Goal: Task Accomplishment & Management: Manage account settings

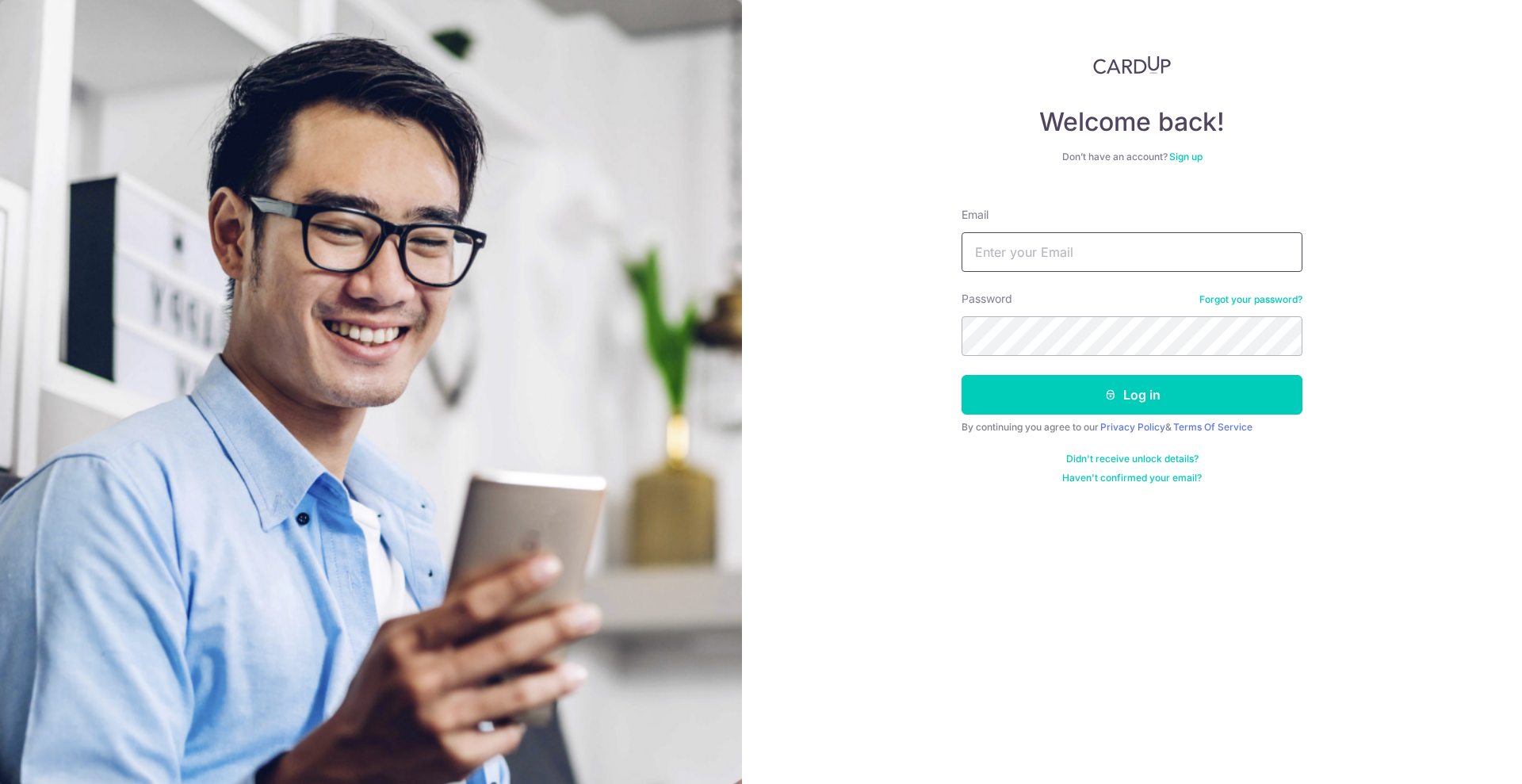
type input "[EMAIL_ADDRESS][DOMAIN_NAME]"
click at [1098, 378] on button "Log in" at bounding box center [1132, 394] width 341 height 39
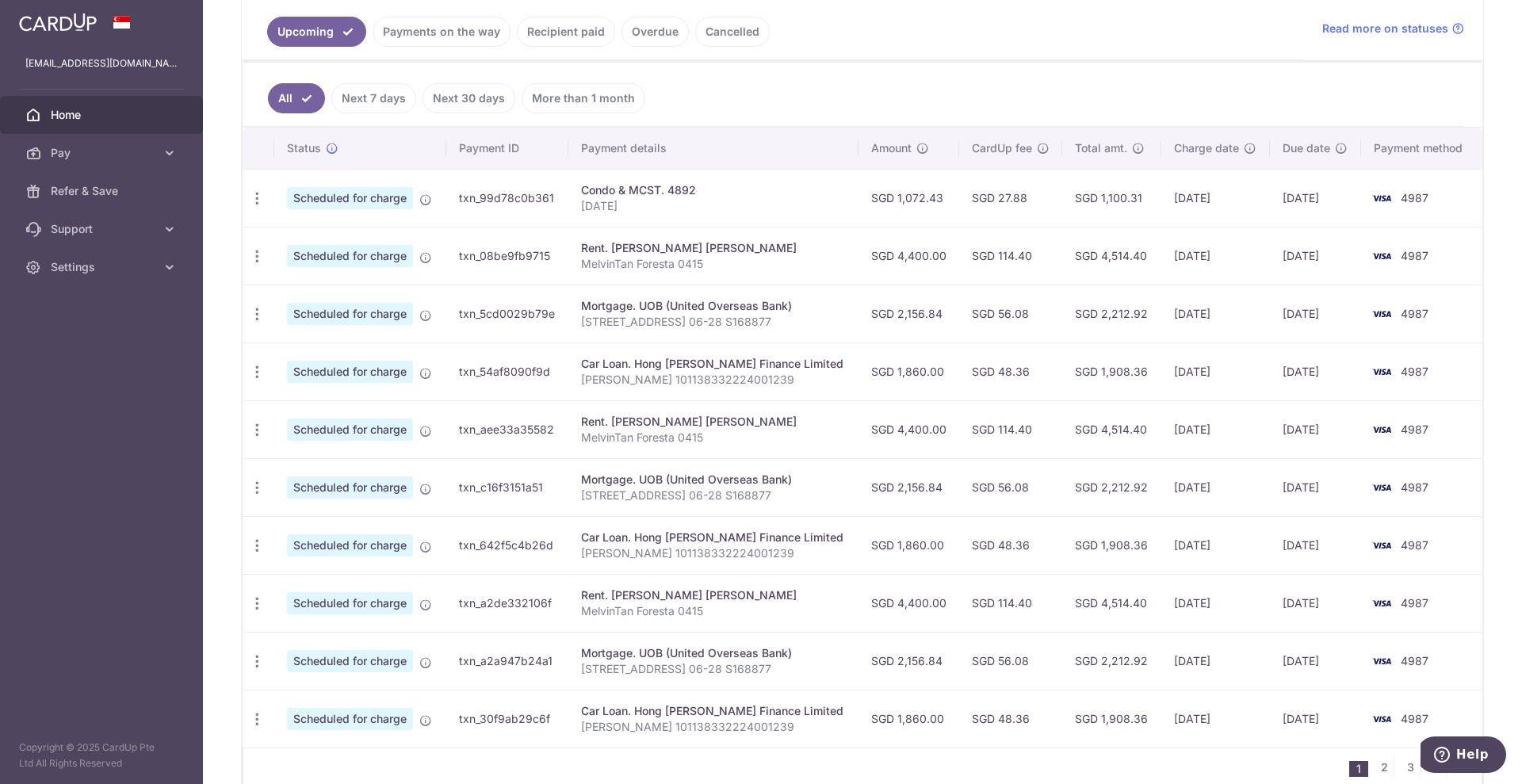
scroll to position [396, 0]
